Goal: Check status

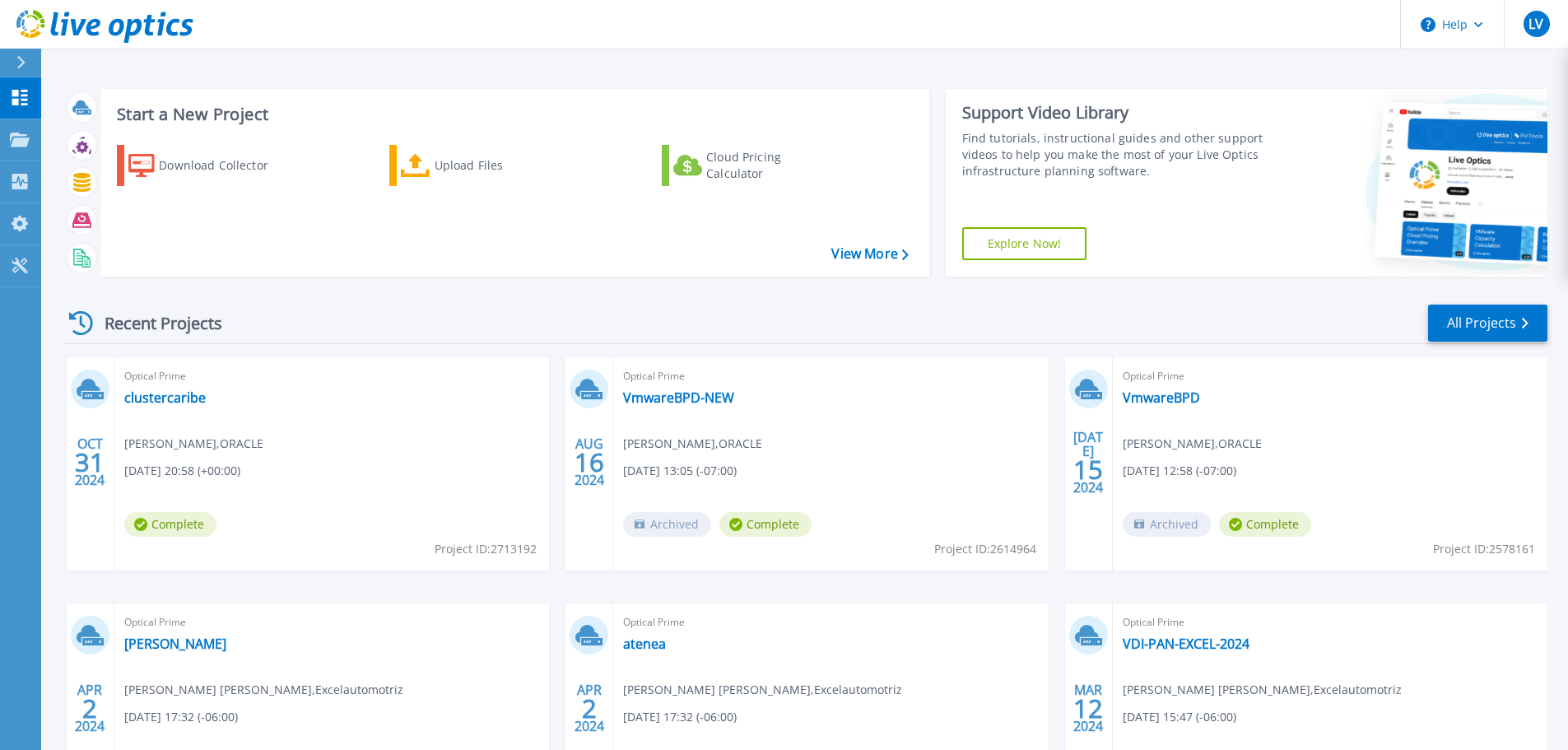
click at [392, 340] on div "Recent Projects All Projects" at bounding box center [805, 323] width 1485 height 41
click at [252, 36] on header "Help LV End User Luis Vega luis.d.vega@oracle.com ORACLE My Profile Log Out" at bounding box center [784, 24] width 1568 height 49
click at [156, 391] on link "clustercaribe" at bounding box center [165, 397] width 82 height 16
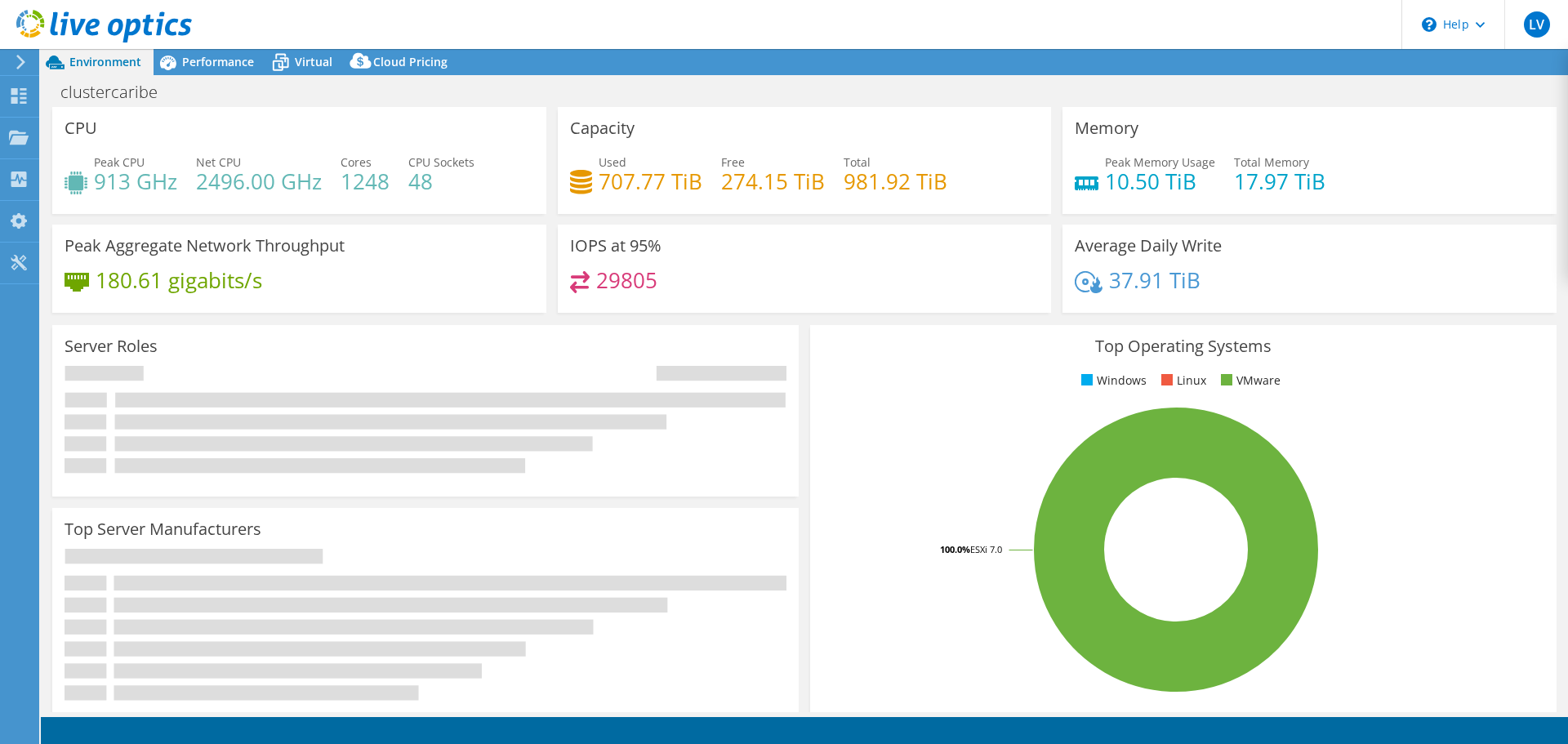
select select "USD"
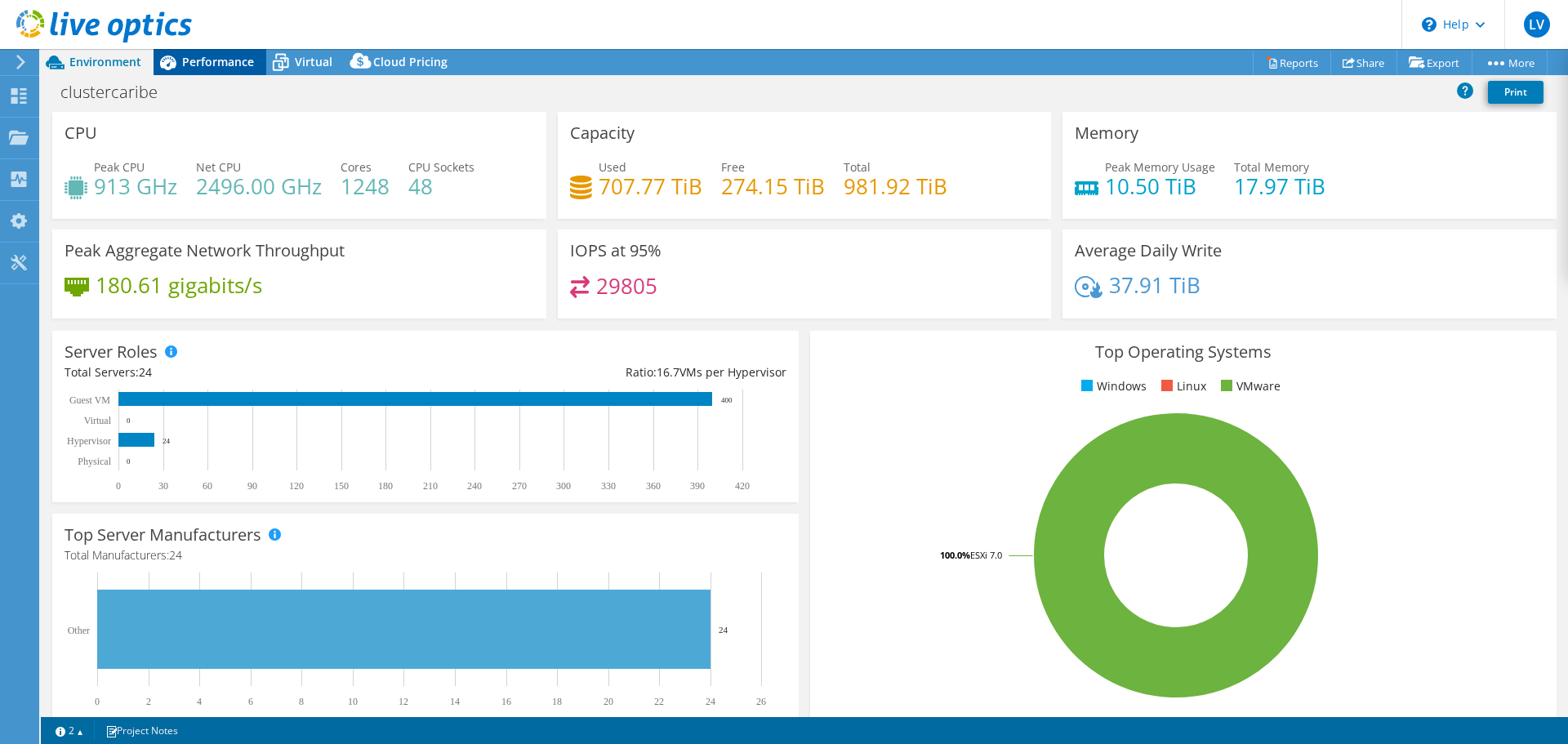
click at [217, 64] on span "Performance" at bounding box center [218, 62] width 72 height 15
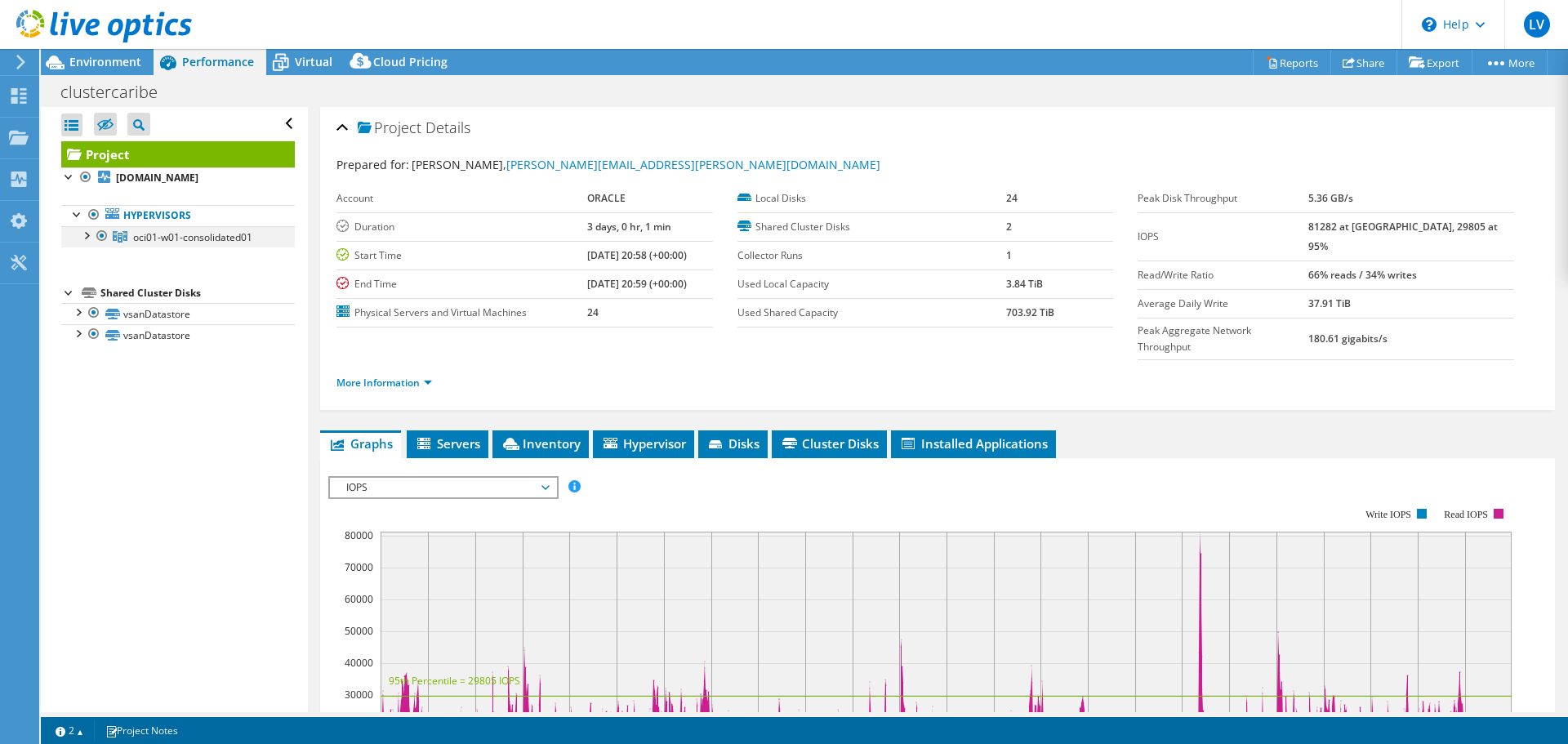
click at [85, 243] on div at bounding box center [86, 234] width 16 height 16
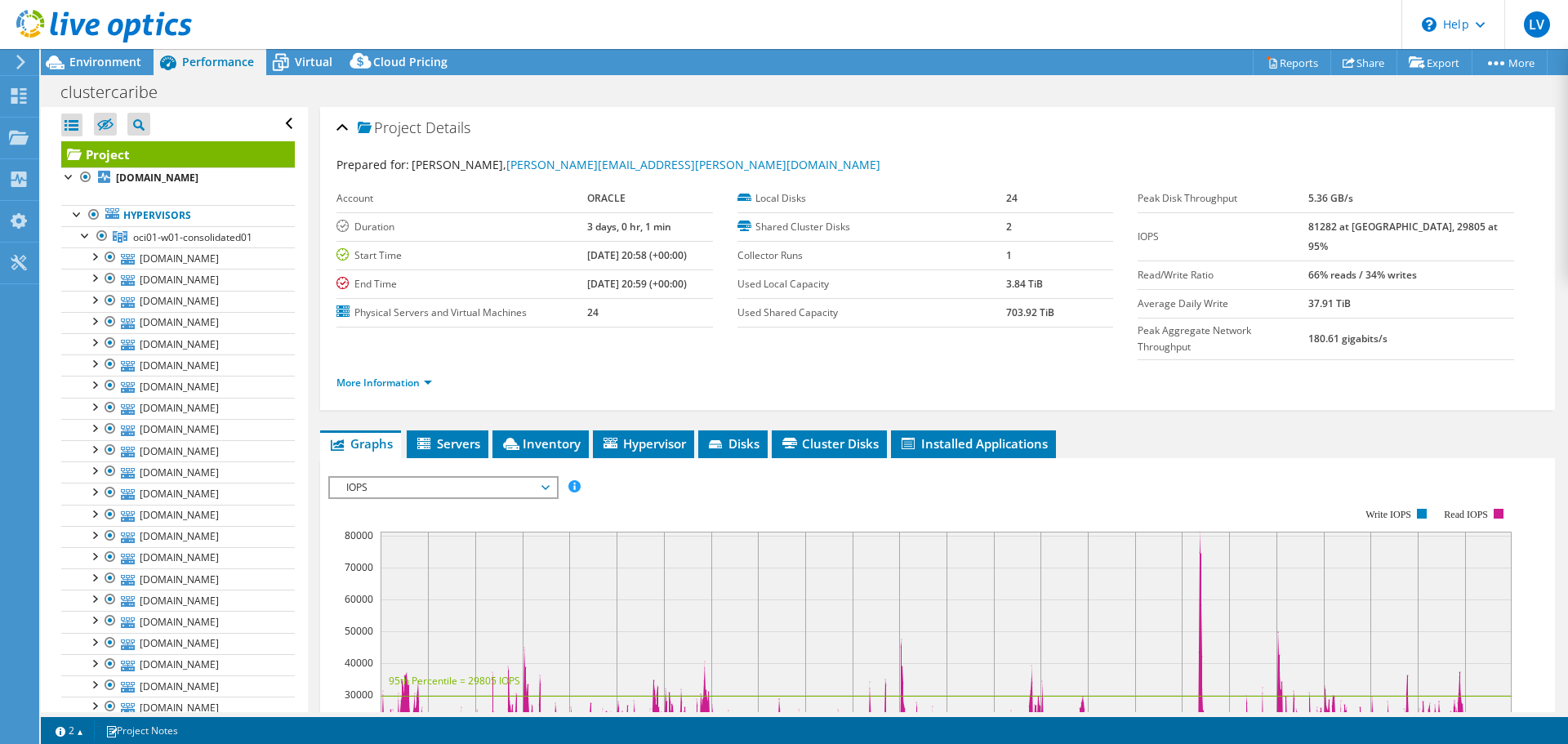
click at [1092, 84] on div "clustercaribe Print" at bounding box center [804, 91] width 1528 height 30
click at [70, 221] on div at bounding box center [77, 213] width 16 height 16
